Goal: Task Accomplishment & Management: Use online tool/utility

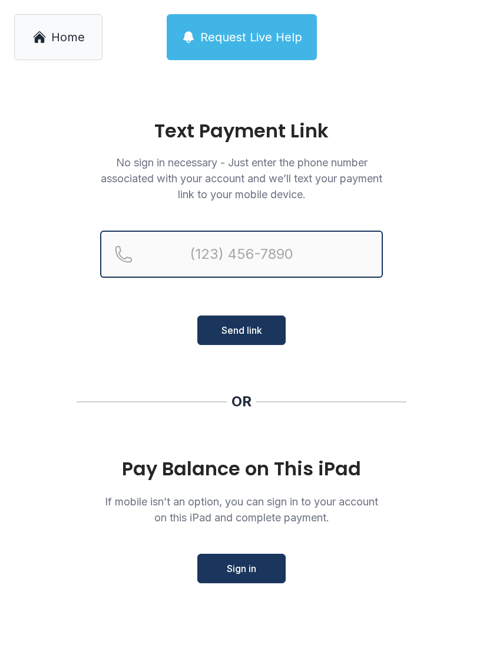
click at [282, 260] on input "Reservation phone number" at bounding box center [241, 253] width 283 height 47
type input "[PHONE_NUMBER]"
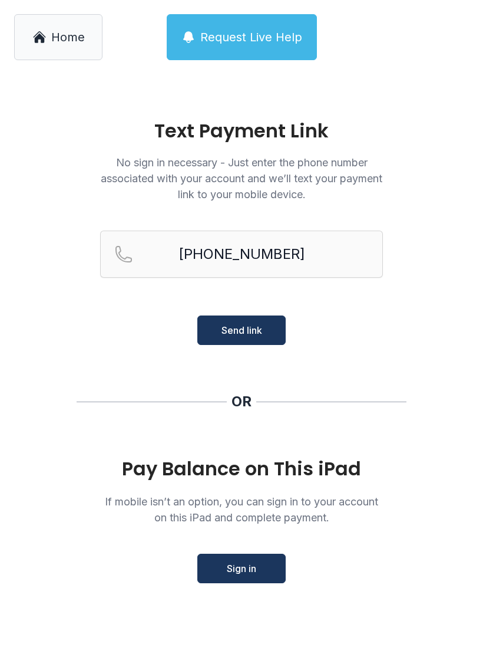
click at [258, 334] on span "Send link" at bounding box center [242, 330] width 41 height 14
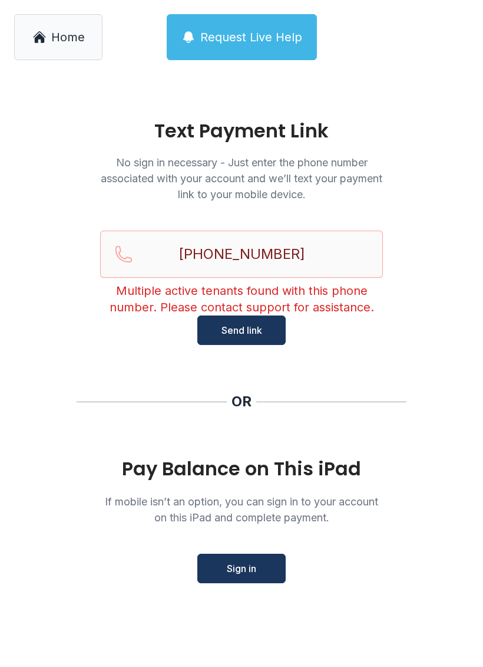
click at [237, 570] on span "Sign in" at bounding box center [241, 568] width 29 height 14
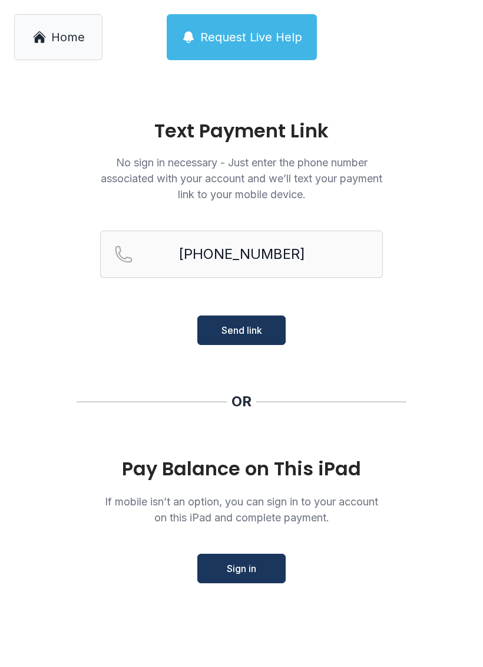
click at [50, 29] on link "Home" at bounding box center [58, 37] width 88 height 46
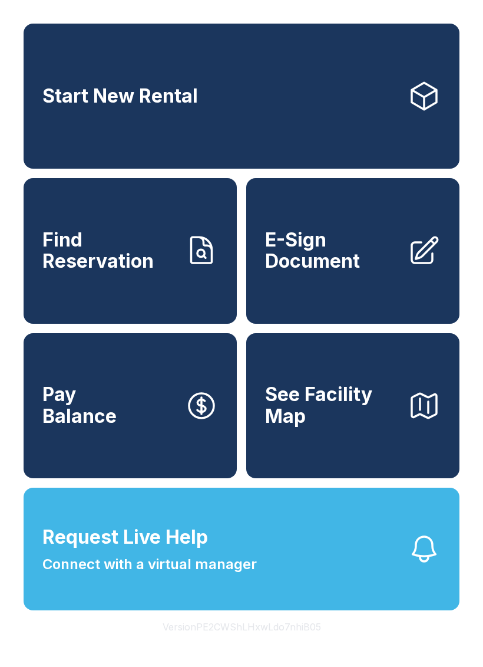
click at [285, 583] on button "Request Live Help Connect with a virtual manager" at bounding box center [242, 548] width 436 height 123
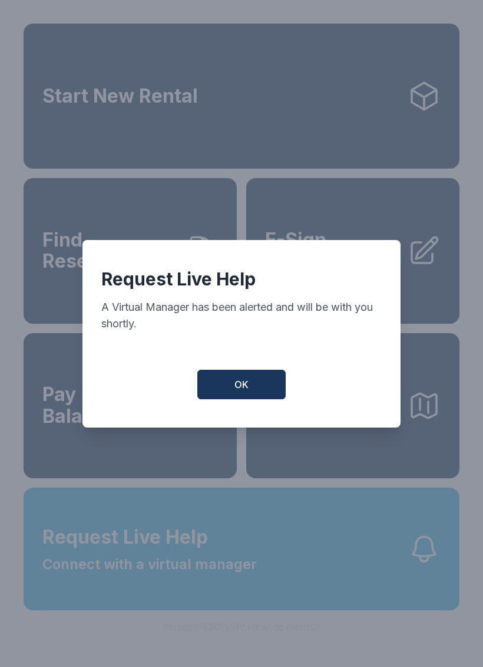
click at [252, 391] on button "OK" at bounding box center [241, 384] width 88 height 29
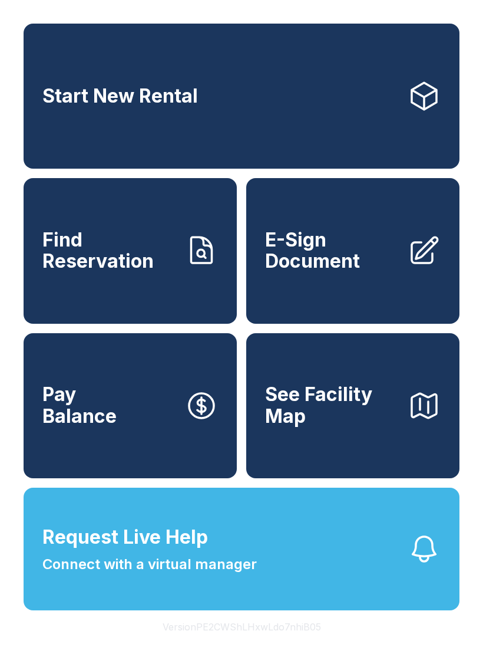
click at [233, 575] on span "Connect with a virtual manager" at bounding box center [149, 563] width 215 height 21
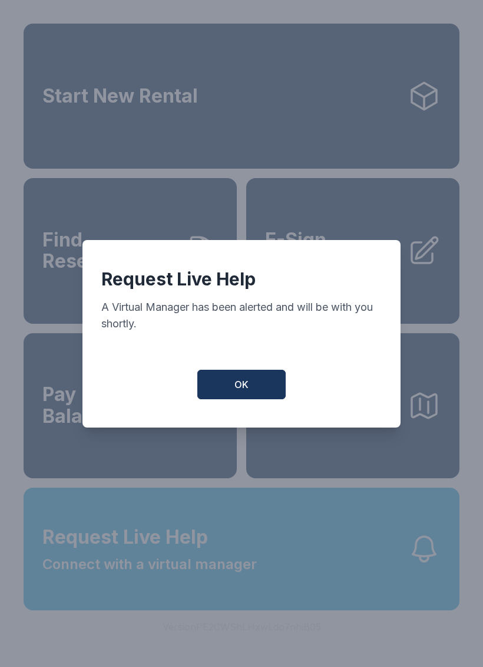
click at [235, 391] on span "OK" at bounding box center [242, 384] width 14 height 14
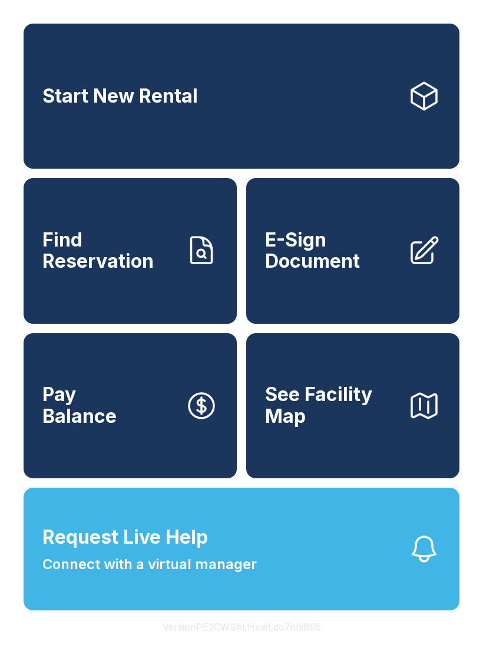
click at [172, 551] on span "Request Live Help" at bounding box center [125, 537] width 166 height 28
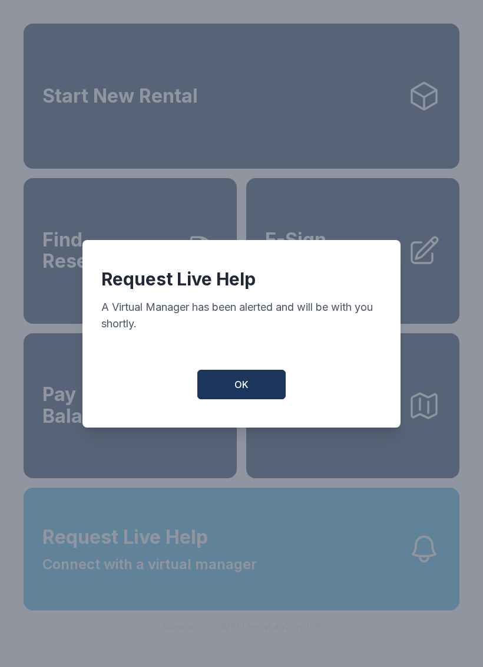
click at [245, 387] on span "OK" at bounding box center [242, 384] width 14 height 14
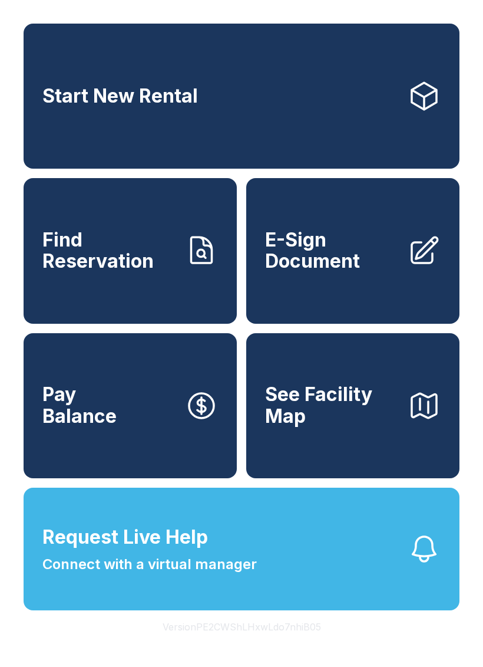
click at [180, 575] on span "Connect with a virtual manager" at bounding box center [149, 563] width 215 height 21
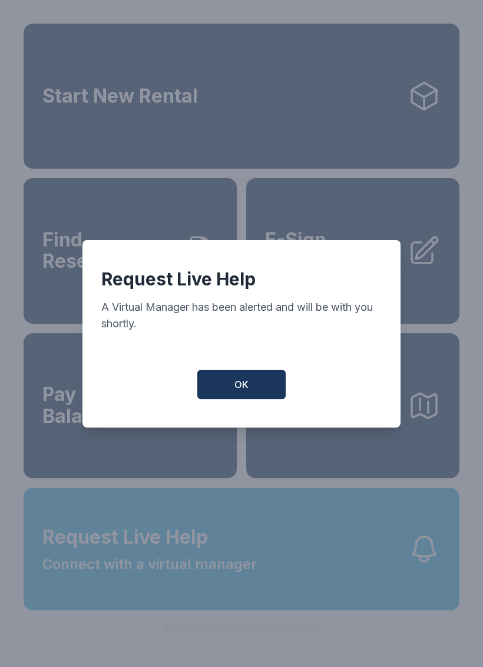
click at [246, 391] on span "OK" at bounding box center [242, 384] width 14 height 14
